Goal: Task Accomplishment & Management: Complete application form

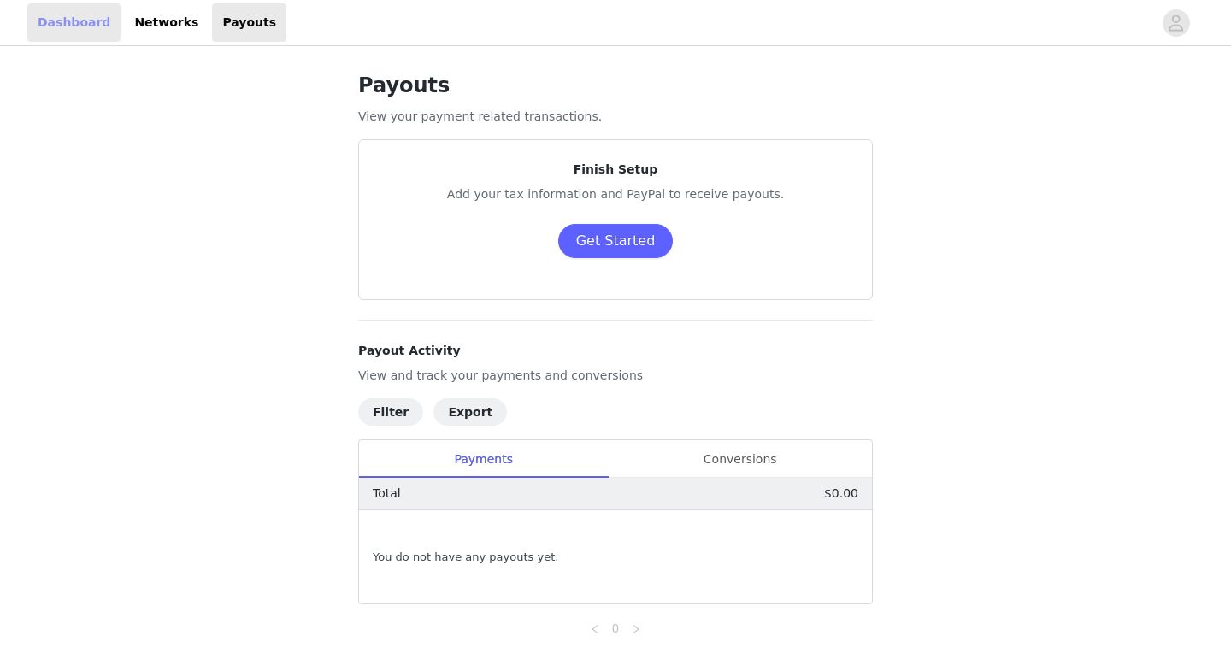
click at [62, 18] on link "Dashboard" at bounding box center [73, 22] width 93 height 38
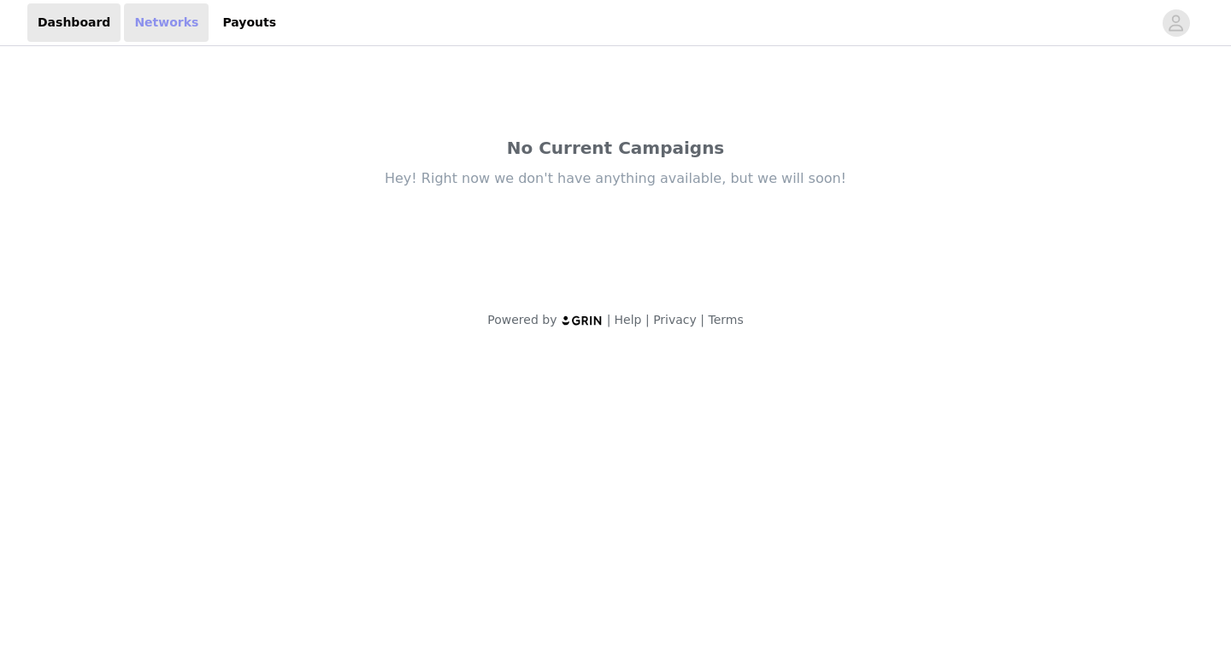
click at [180, 33] on link "Networks" at bounding box center [166, 22] width 85 height 38
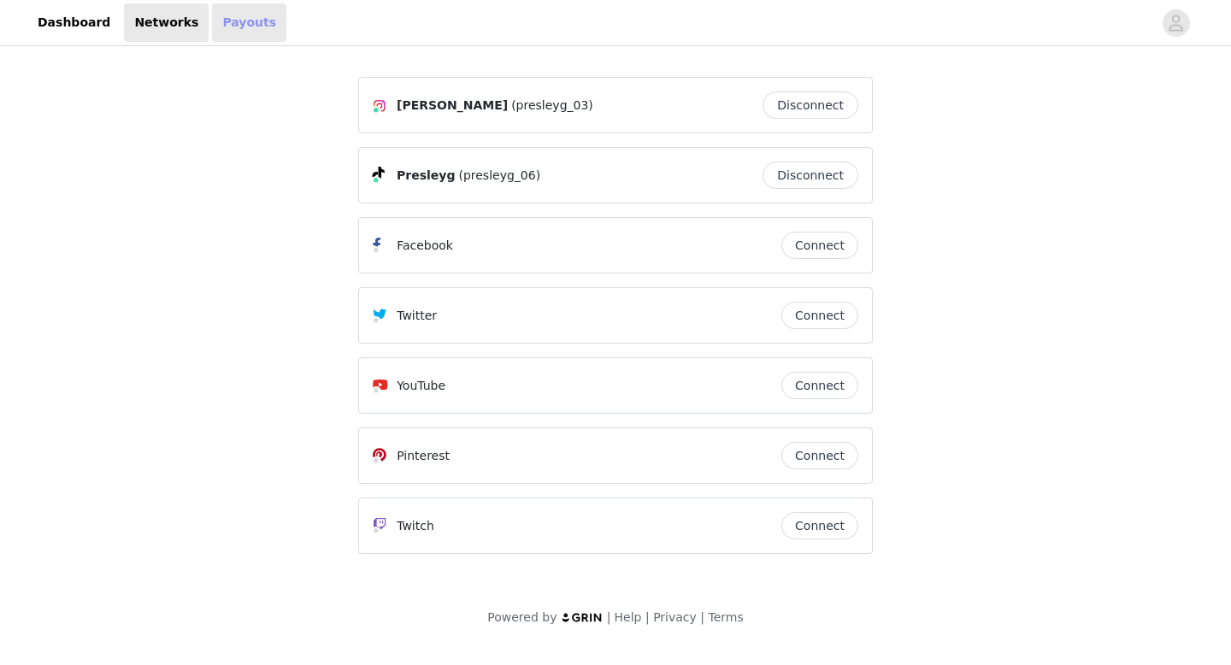
click at [249, 17] on link "Payouts" at bounding box center [249, 22] width 74 height 38
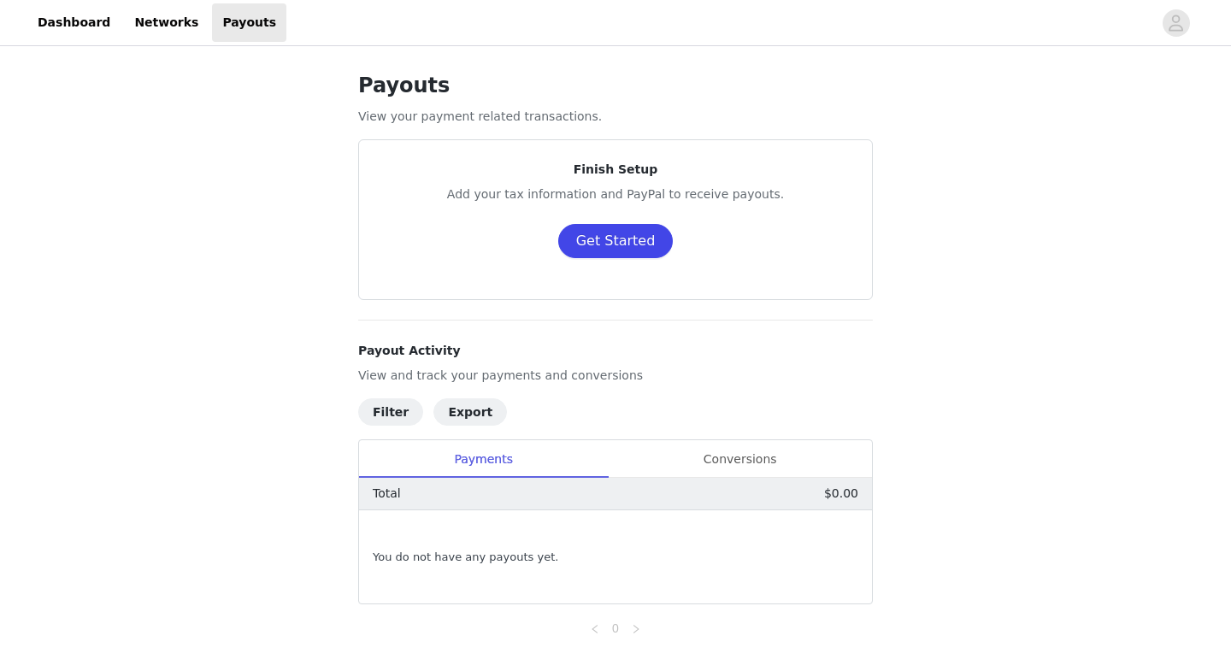
click at [612, 234] on button "Get Started" at bounding box center [615, 241] width 115 height 34
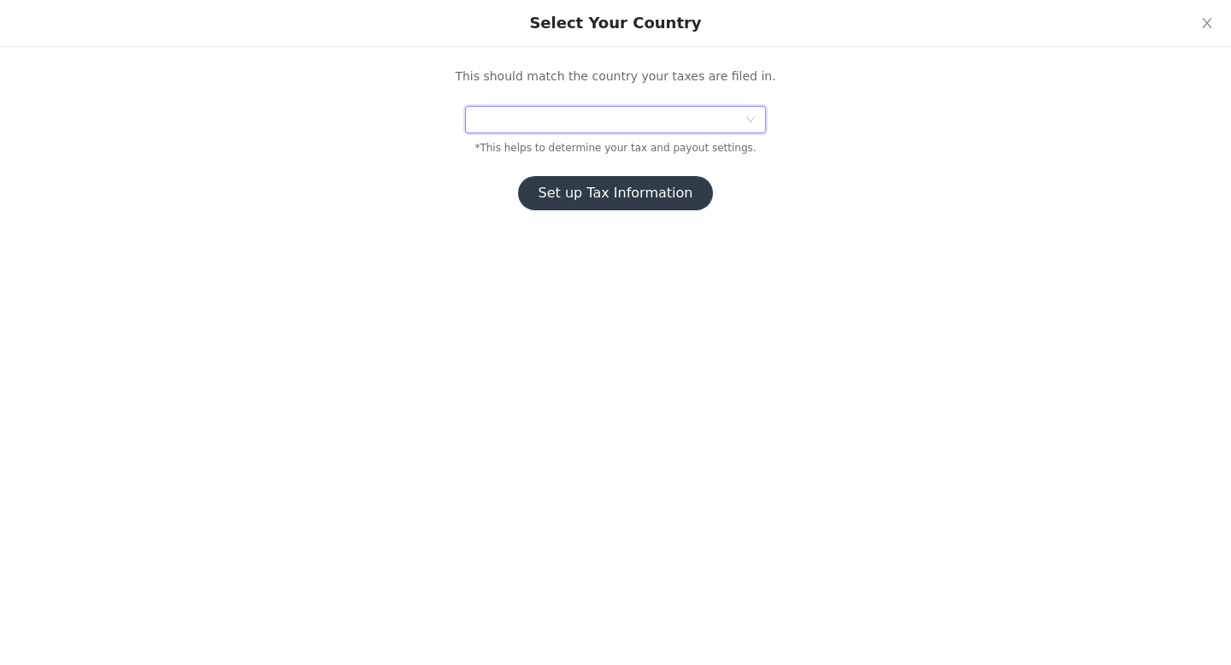
click at [721, 123] on div at bounding box center [609, 120] width 269 height 26
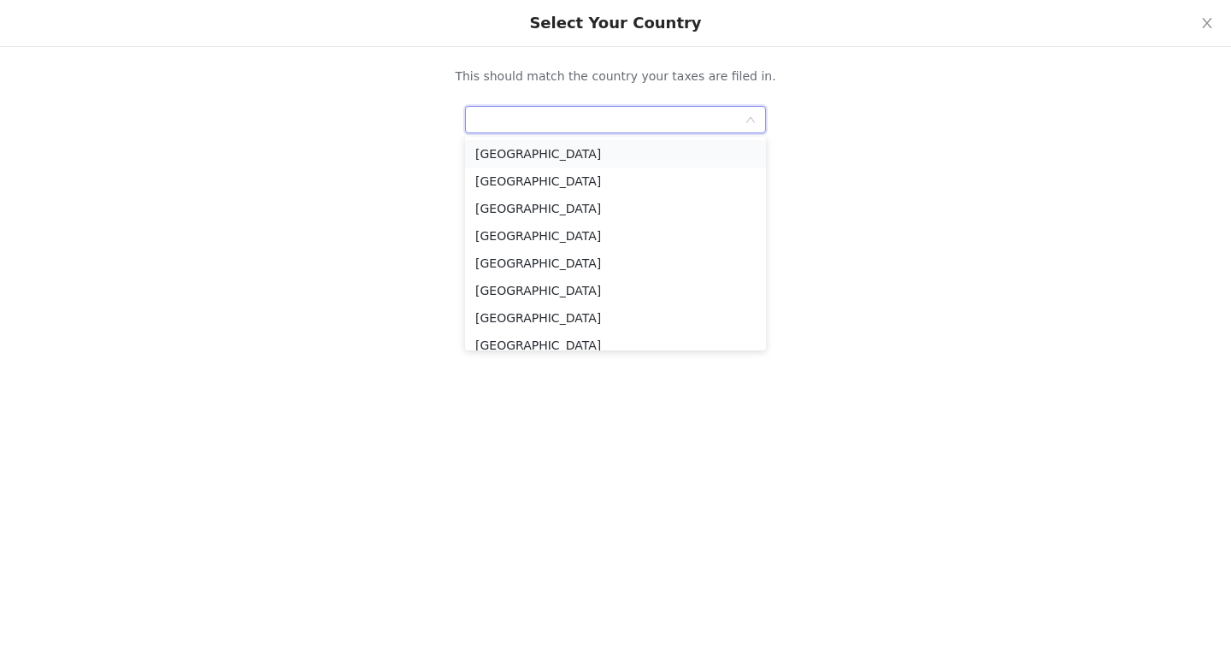
click at [551, 153] on li "[GEOGRAPHIC_DATA]" at bounding box center [615, 153] width 301 height 27
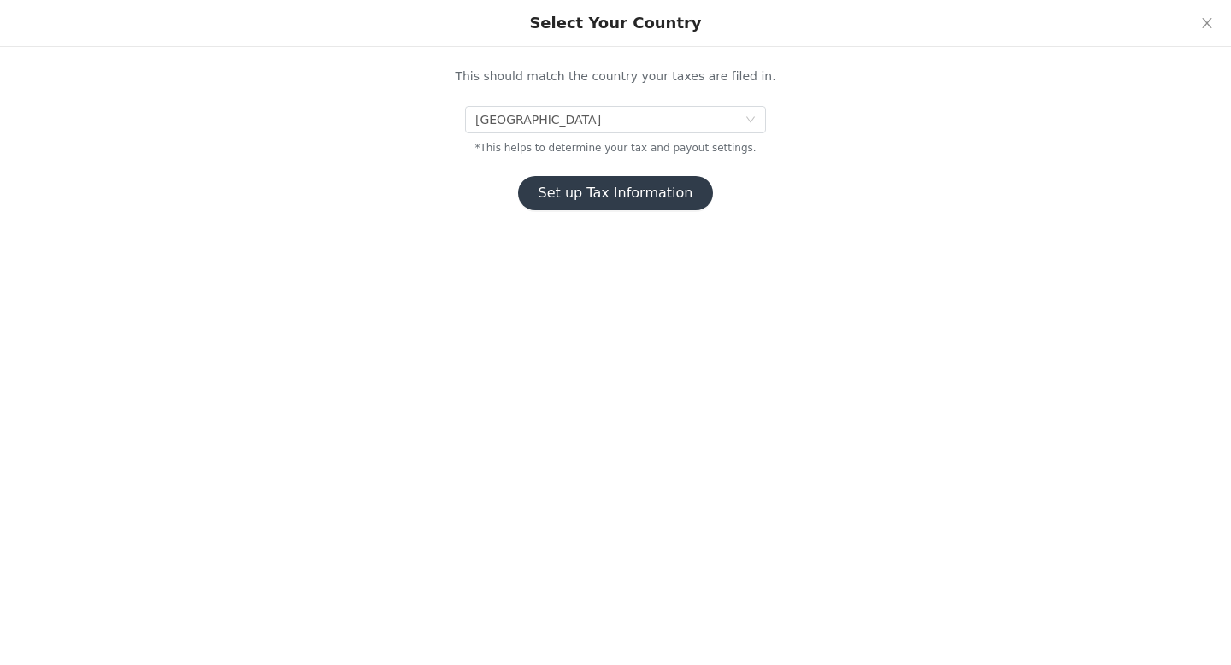
click at [603, 191] on button "Set up Tax Information" at bounding box center [616, 193] width 196 height 34
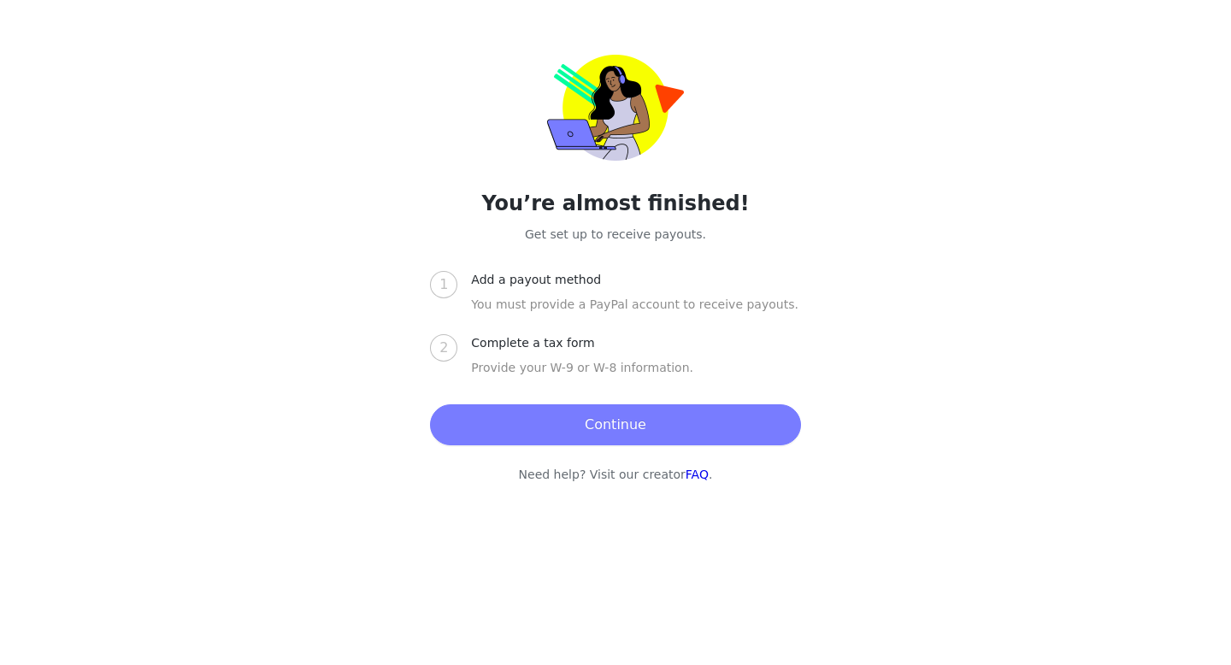
click at [628, 422] on button "Continue" at bounding box center [615, 424] width 370 height 41
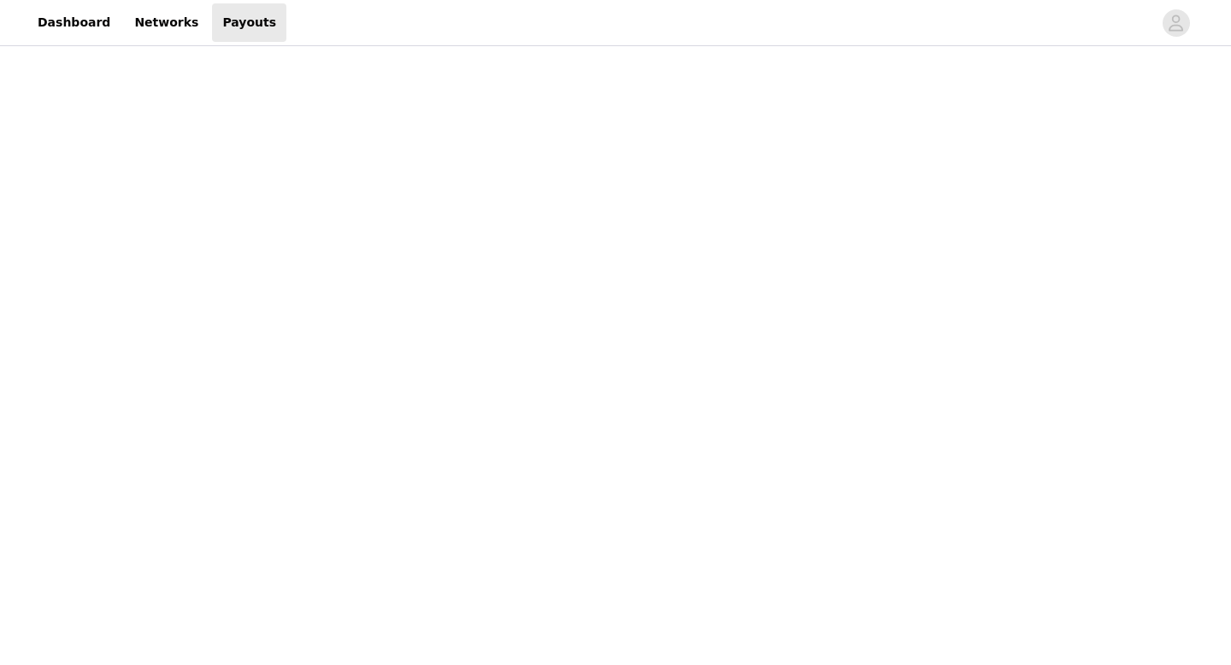
scroll to position [162, 0]
click at [934, 535] on div "Payouts View your payment related transactions. Payout Activity View and track …" at bounding box center [615, 546] width 1231 height 1319
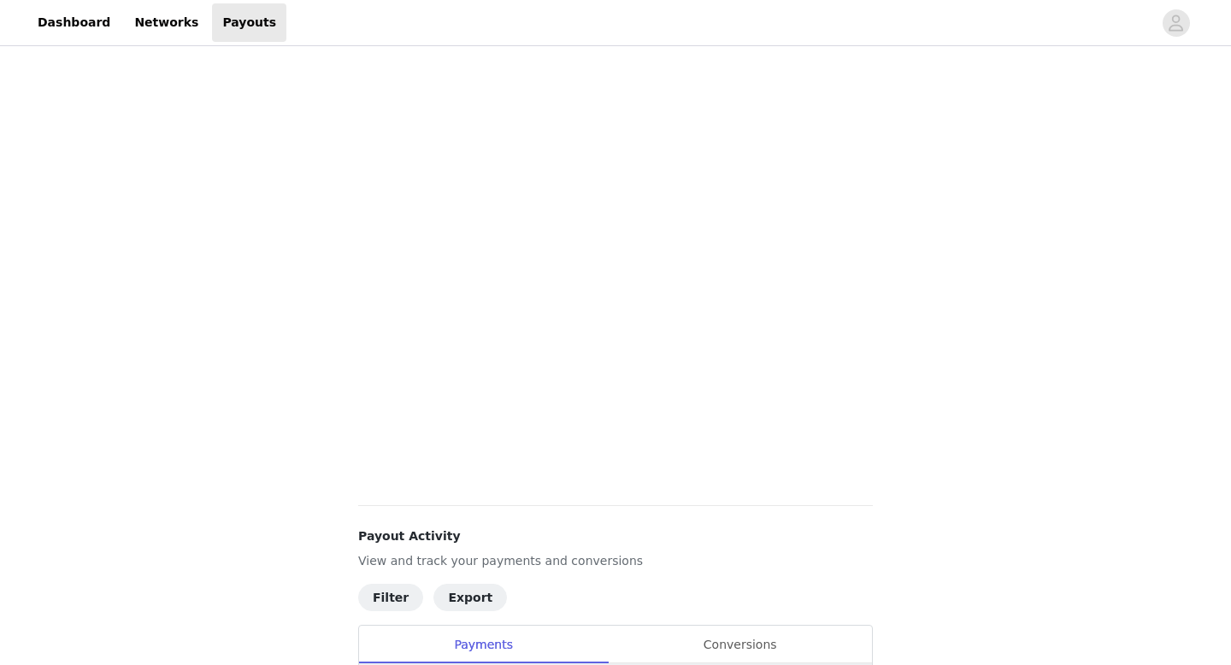
scroll to position [0, 0]
